Goal: Task Accomplishment & Management: Manage account settings

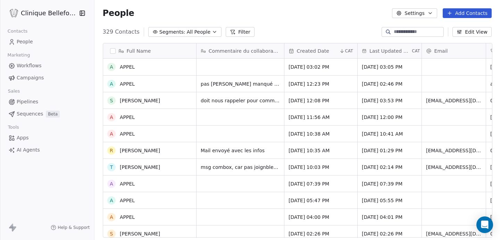
scroll to position [212, 406]
click at [397, 32] on input at bounding box center [418, 31] width 49 height 7
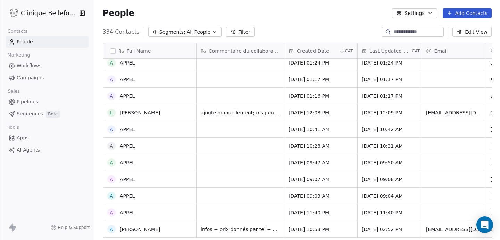
scroll to position [525, 0]
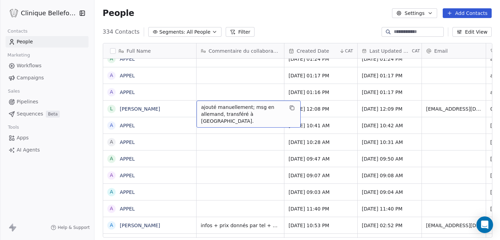
click at [264, 114] on span "ajouté manuellement; msg en allemand, transféré à [GEOGRAPHIC_DATA]." at bounding box center [242, 114] width 83 height 21
click at [269, 115] on span "ajouté manuellement; msg en allemand, transféré à [GEOGRAPHIC_DATA]." at bounding box center [242, 114] width 83 height 21
click at [267, 115] on span "ajouté manuellement; msg en allemand, transféré à [GEOGRAPHIC_DATA]." at bounding box center [242, 114] width 83 height 21
click at [264, 115] on span "ajouté manuellement; msg en allemand, transféré à [GEOGRAPHIC_DATA]." at bounding box center [242, 114] width 83 height 21
click at [266, 115] on span "ajouté manuellement; msg en allemand, transféré à [GEOGRAPHIC_DATA]." at bounding box center [242, 114] width 83 height 21
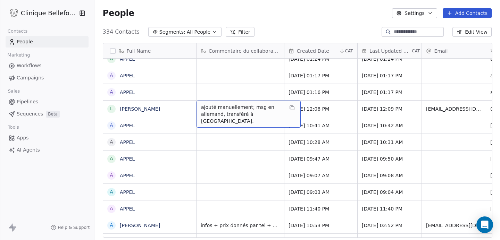
click at [265, 115] on span "ajouté manuellement; msg en allemand, transféré à [GEOGRAPHIC_DATA]." at bounding box center [242, 114] width 83 height 21
drag, startPoint x: 265, startPoint y: 115, endPoint x: 245, endPoint y: 105, distance: 22.2
click at [245, 105] on span "ajouté manuellement; msg en allemand, transféré à [GEOGRAPHIC_DATA]." at bounding box center [242, 114] width 83 height 21
click at [262, 115] on span "ajouté manuellement; msg en allemand, transféré à [GEOGRAPHIC_DATA]." at bounding box center [242, 114] width 83 height 21
click at [265, 115] on span "ajouté manuellement; msg en allemand, transféré à [GEOGRAPHIC_DATA]." at bounding box center [242, 114] width 83 height 21
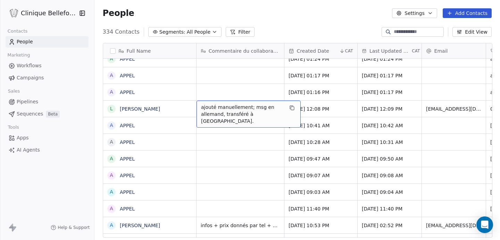
click at [265, 115] on span "ajouté manuellement; msg en allemand, transféré à [GEOGRAPHIC_DATA]." at bounding box center [242, 114] width 83 height 21
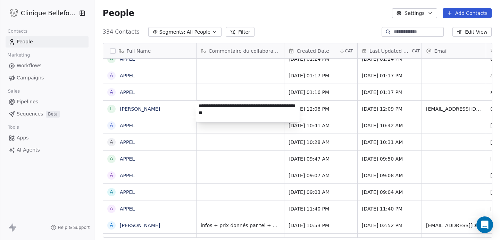
click at [250, 115] on textarea "**********" at bounding box center [248, 112] width 104 height 22
type textarea "**********"
click at [346, 122] on html "Clinique Bellefontaine Contacts People Marketing Workflows Campaigns Sales Pipe…" at bounding box center [250, 120] width 500 height 240
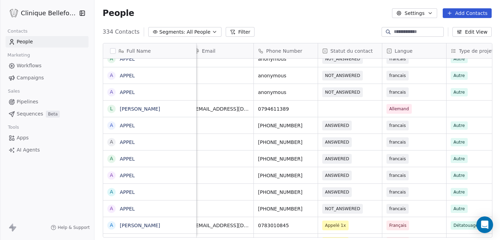
scroll to position [0, 237]
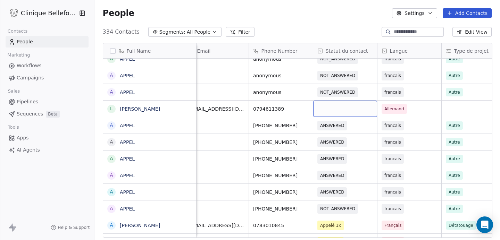
click at [360, 106] on div "grid" at bounding box center [345, 109] width 64 height 16
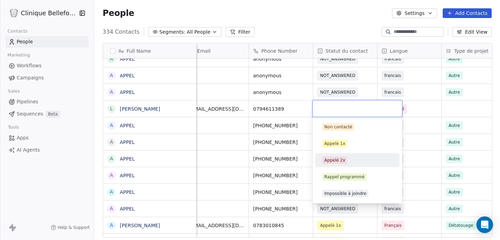
click at [334, 161] on div "Appelé 2x" at bounding box center [334, 160] width 21 height 6
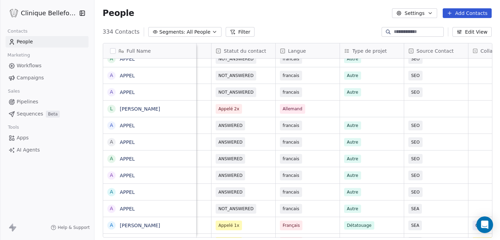
scroll to position [0, 353]
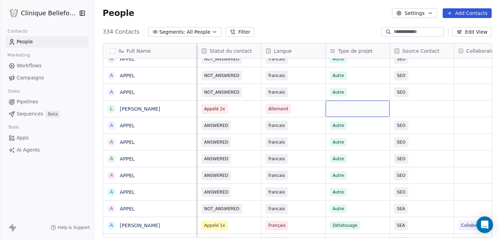
click at [333, 105] on div "grid" at bounding box center [358, 109] width 64 height 16
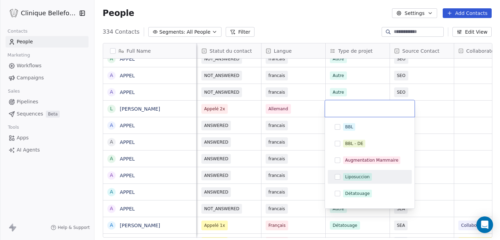
click at [351, 179] on div "Liposuccion" at bounding box center [357, 177] width 25 height 6
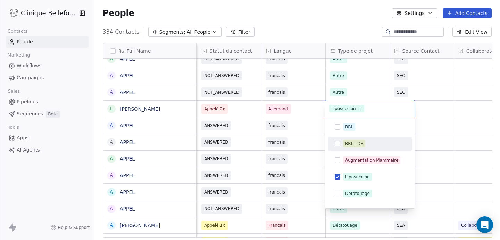
click at [427, 108] on html "Clinique Bellefontaine Contacts People Marketing Workflows Campaigns Sales Pipe…" at bounding box center [250, 120] width 500 height 240
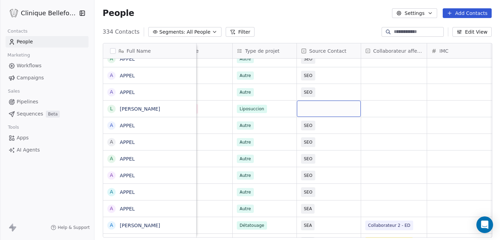
scroll to position [0, 455]
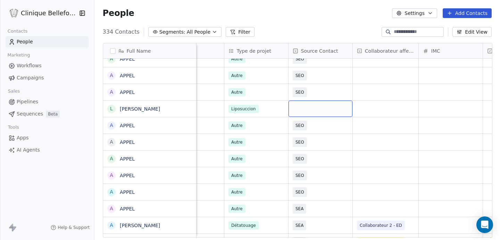
click at [336, 101] on div "grid" at bounding box center [321, 109] width 64 height 16
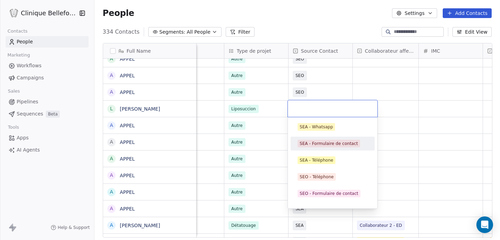
click at [324, 142] on div "SEA - Formulaire de contact" at bounding box center [329, 144] width 58 height 6
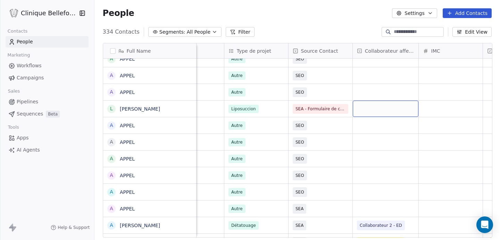
click at [399, 111] on div "grid" at bounding box center [386, 109] width 66 height 16
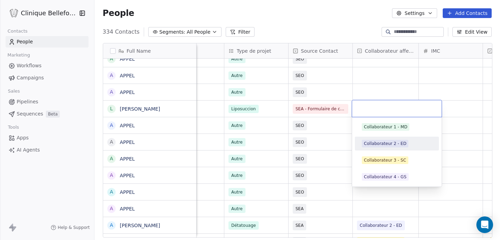
click at [397, 145] on div "Collaborateur 2 - ED" at bounding box center [385, 144] width 42 height 6
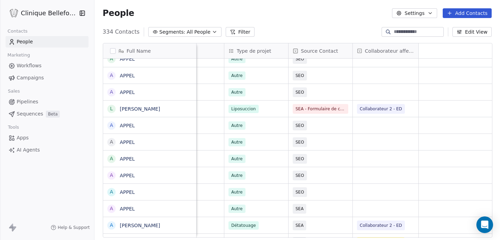
scroll to position [0, 0]
